Goal: Navigation & Orientation: Find specific page/section

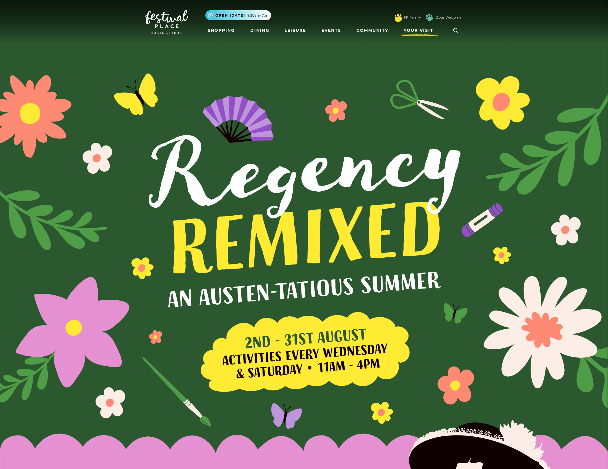
click at [414, 30] on span "Your Visit" at bounding box center [419, 30] width 30 height 6
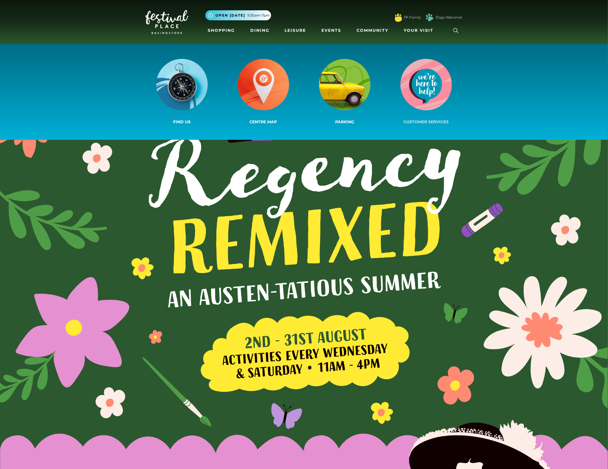
click at [416, 89] on img at bounding box center [426, 84] width 51 height 51
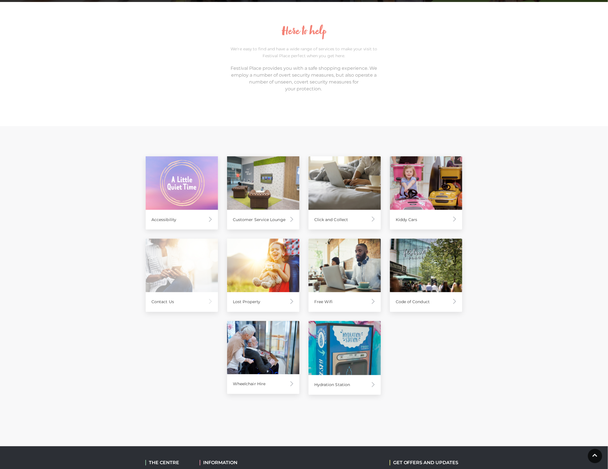
scroll to position [143, 0]
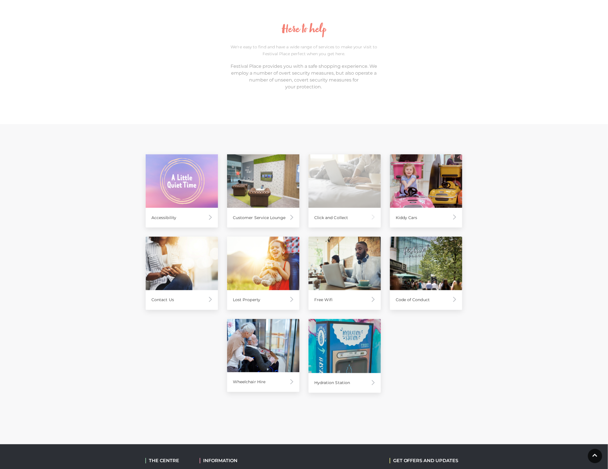
click at [339, 191] on img at bounding box center [345, 180] width 72 height 53
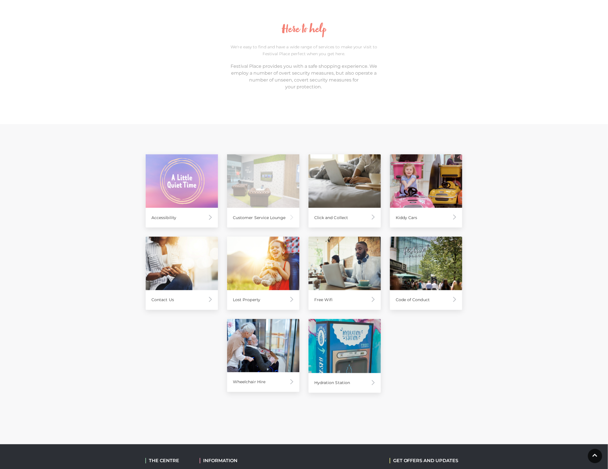
click at [273, 195] on img at bounding box center [263, 180] width 72 height 53
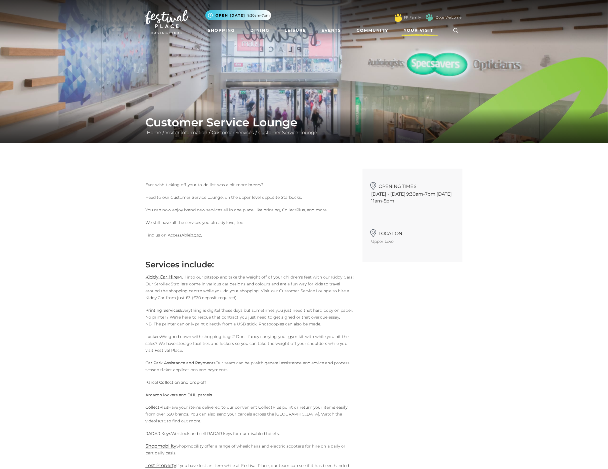
click at [409, 28] on span "Your Visit" at bounding box center [419, 30] width 30 height 6
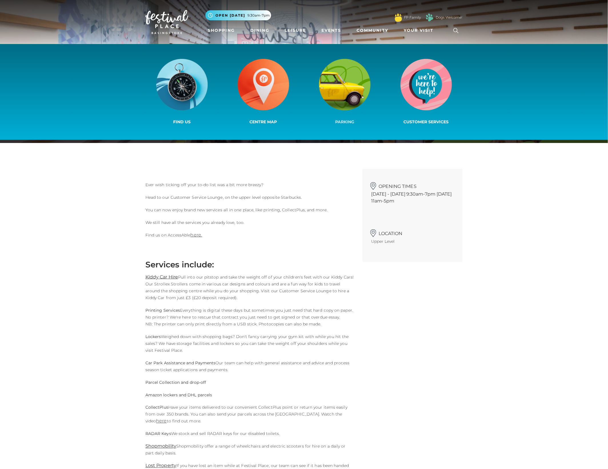
click at [348, 86] on img at bounding box center [344, 84] width 51 height 51
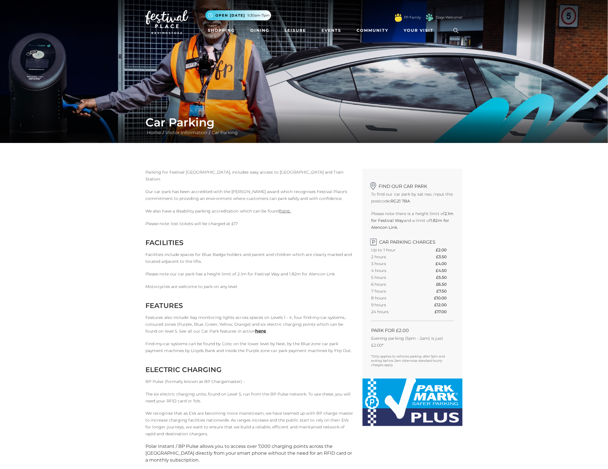
click at [228, 56] on img at bounding box center [304, 71] width 608 height 143
